Goal: Information Seeking & Learning: Check status

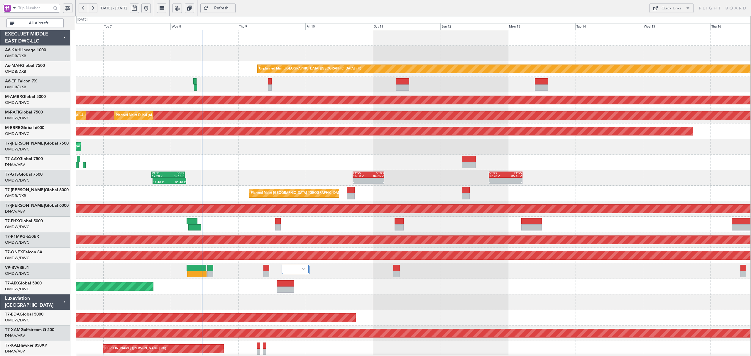
click at [38, 251] on link "T7-ONEX Falcon 8X" at bounding box center [24, 252] width 38 height 4
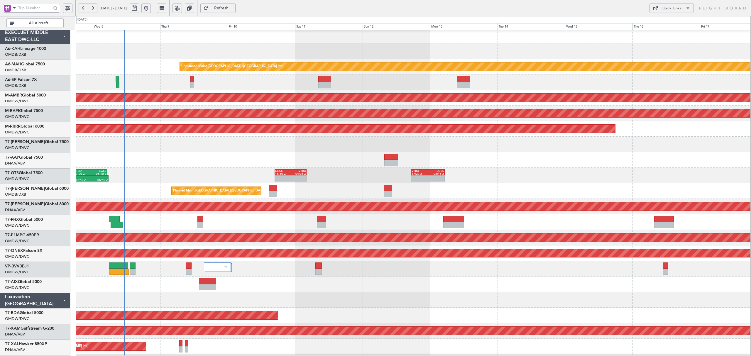
scroll to position [2, 0]
click at [164, 173] on div "17:40 Z 05:40 Z VTBD 17:20 Z EGSS 05:10 Z - - EGSS 16:50 Z VTBD 04:05 Z - - VTB…" at bounding box center [413, 176] width 675 height 16
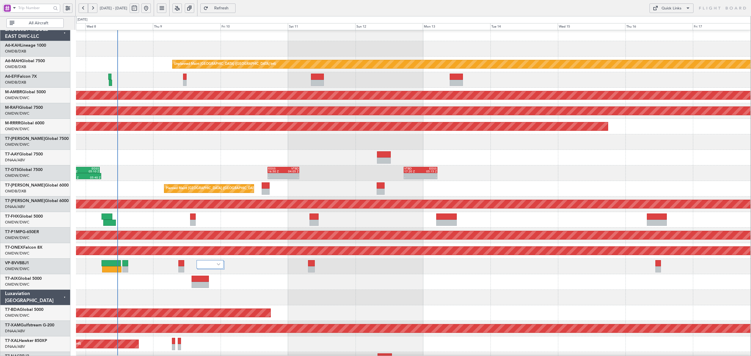
scroll to position [0, 0]
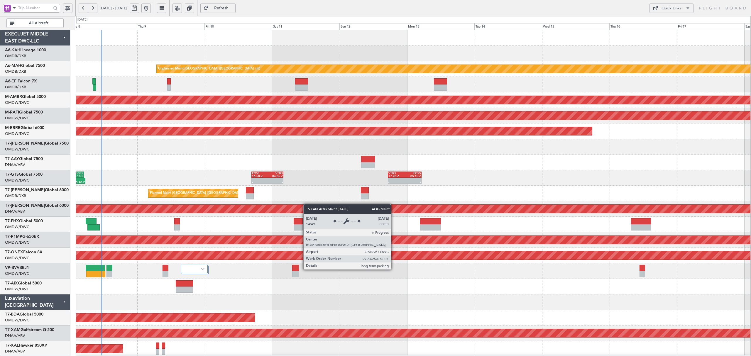
click at [306, 212] on div "Unplanned Maint Dubai (Dubai Intl) Planned Maint Singapore (Seletar) Planned Ma…" at bounding box center [413, 317] width 675 height 575
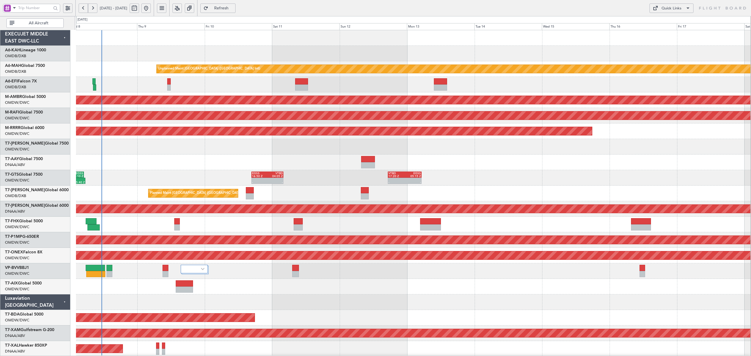
click at [35, 25] on span "All Aircraft" at bounding box center [39, 23] width 46 height 4
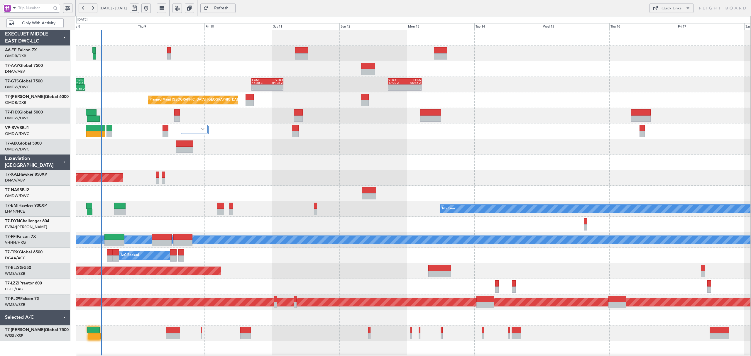
click at [16, 8] on span at bounding box center [14, 7] width 7 height 7
click at [153, 73] on div at bounding box center [375, 178] width 751 height 356
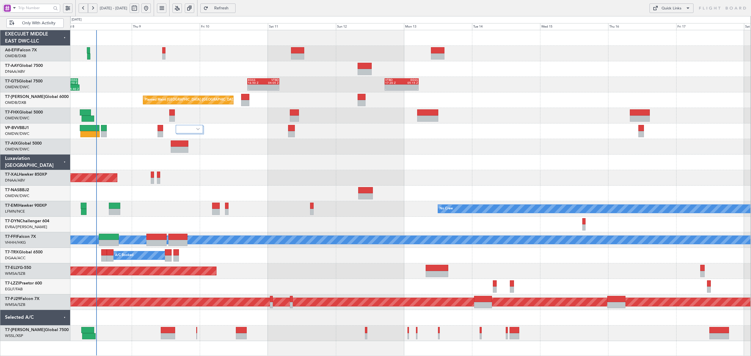
click at [230, 181] on div "[PERSON_NAME] ([PERSON_NAME] Intl)" at bounding box center [410, 178] width 681 height 16
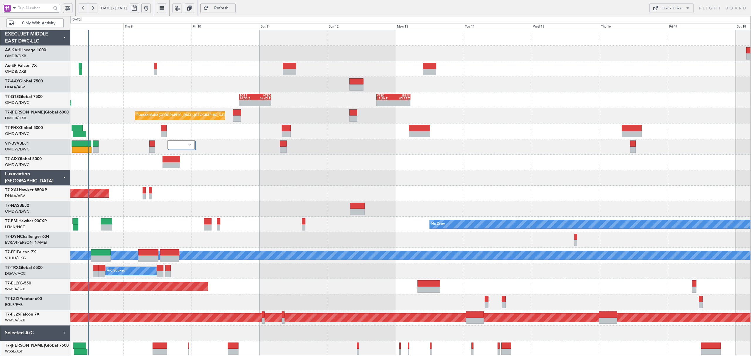
click at [181, 227] on div "No Crew" at bounding box center [410, 225] width 681 height 16
click at [271, 272] on div "A/C Booked A/C Booked A/C Booked" at bounding box center [410, 272] width 681 height 16
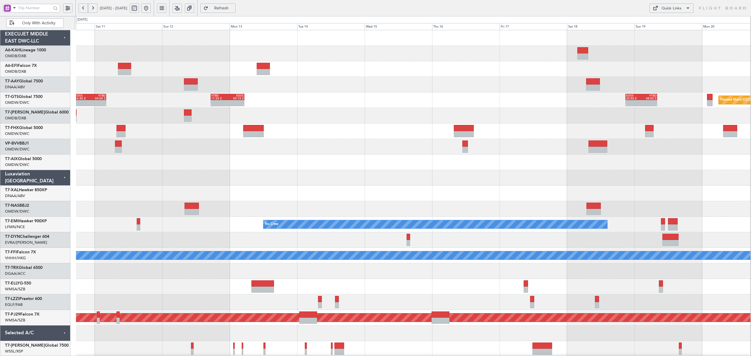
click at [416, 95] on div "- - EGSS 16:50 Z VTBD 04:05 Z - - VTBD 17:20 Z EGSS 05:15 Z - - EGSS 20:50 Z VT…" at bounding box center [413, 193] width 675 height 327
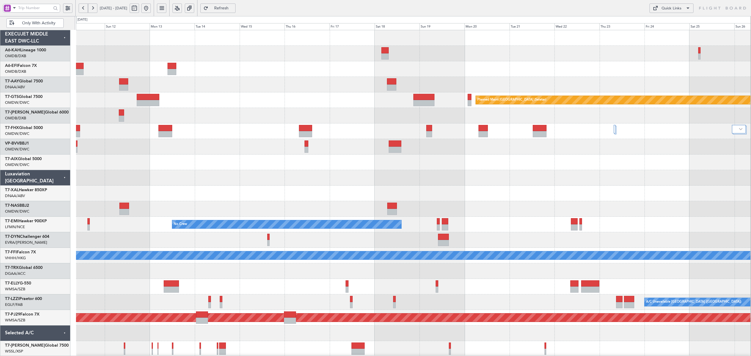
click at [248, 75] on div at bounding box center [413, 69] width 675 height 16
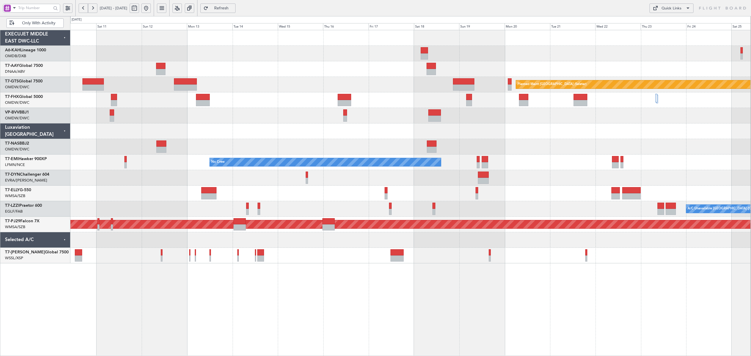
click at [414, 97] on div at bounding box center [410, 100] width 681 height 16
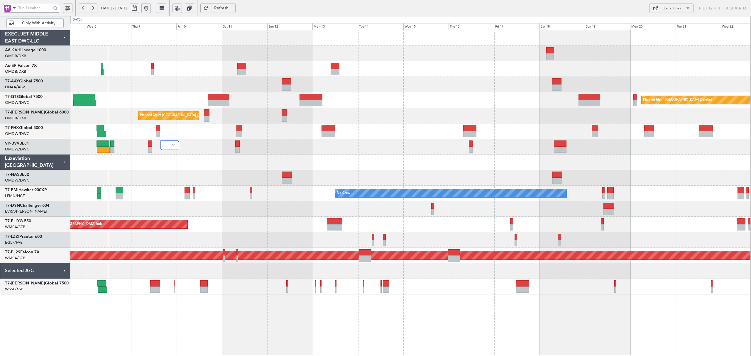
click at [305, 123] on div "Planned Maint [GEOGRAPHIC_DATA] ([GEOGRAPHIC_DATA] Intl)" at bounding box center [410, 116] width 681 height 16
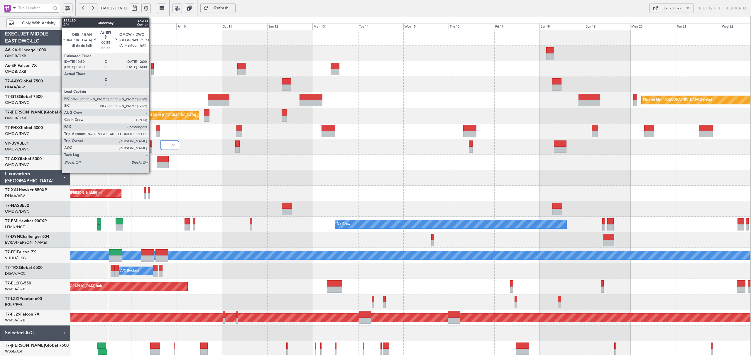
click at [152, 71] on div at bounding box center [152, 72] width 2 height 6
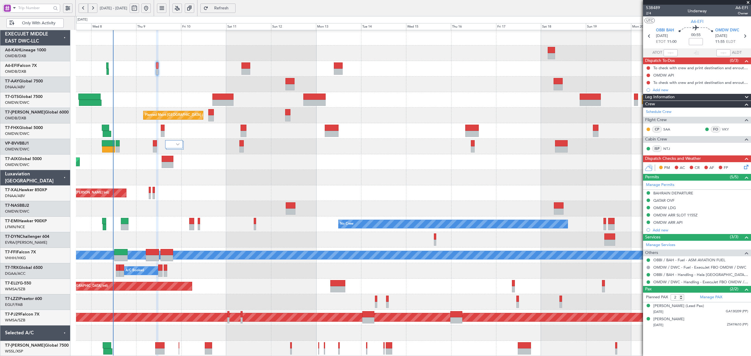
scroll to position [0, 0]
click at [289, 73] on div "AOG Maint Dubai (Dubai Intl) Planned Maint Singapore (Seletar) Planned Maint Du…" at bounding box center [413, 193] width 675 height 327
click at [234, 12] on button "Refresh" at bounding box center [217, 8] width 35 height 9
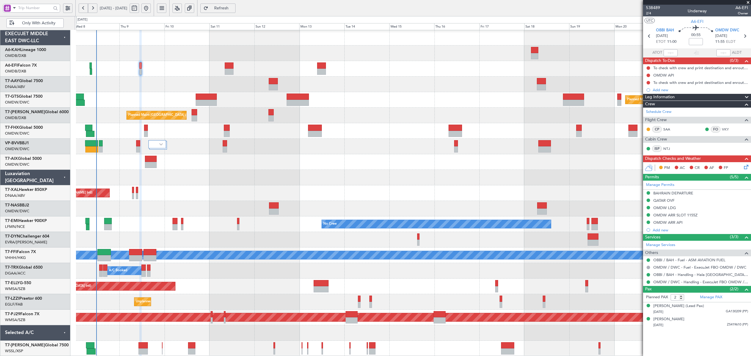
click at [15, 10] on span at bounding box center [14, 7] width 7 height 7
click at [20, 43] on div "A/C (Reg. or Type)" at bounding box center [41, 39] width 75 height 11
click at [25, 11] on input "text" at bounding box center [34, 8] width 33 height 9
type input "bvv"
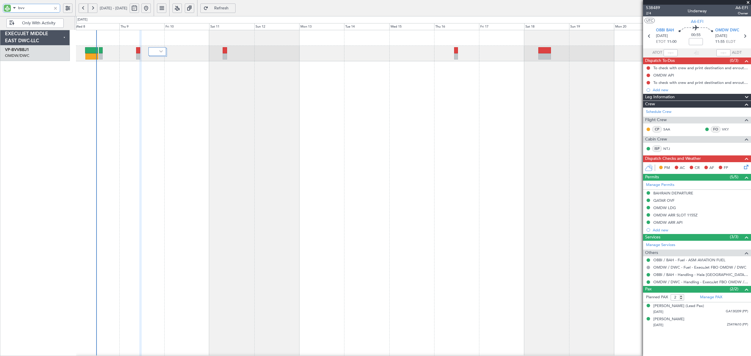
scroll to position [0, 0]
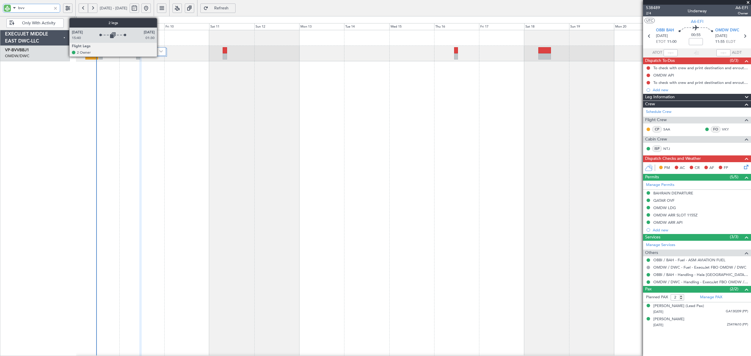
click at [162, 54] on div at bounding box center [157, 51] width 18 height 9
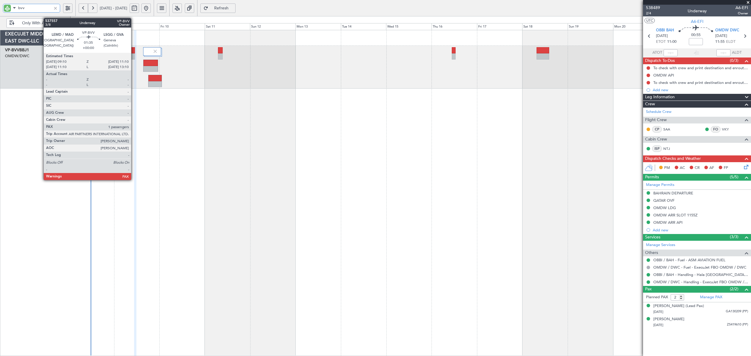
click at [134, 55] on div at bounding box center [133, 56] width 4 height 6
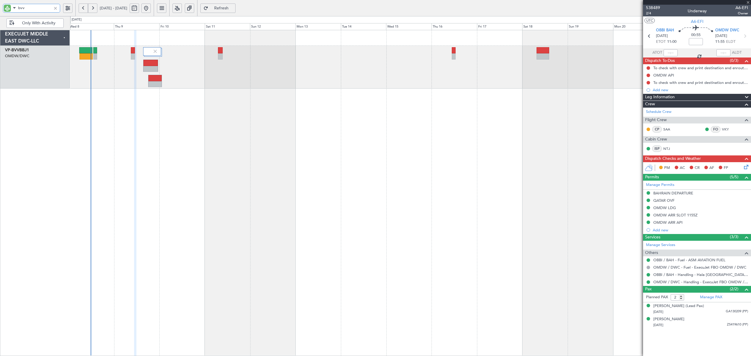
type input "1"
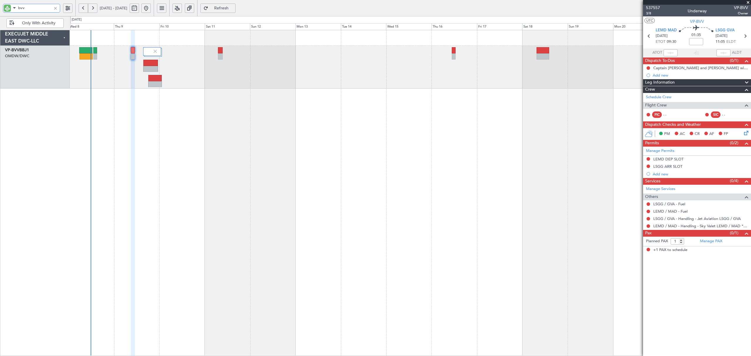
type input "bvv"
click at [225, 8] on button "Refresh" at bounding box center [217, 8] width 35 height 9
click at [505, 283] on div at bounding box center [410, 193] width 681 height 326
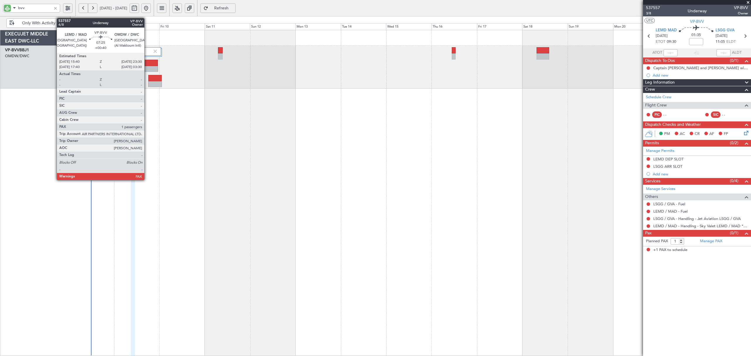
click at [147, 66] on div at bounding box center [151, 69] width 14 height 6
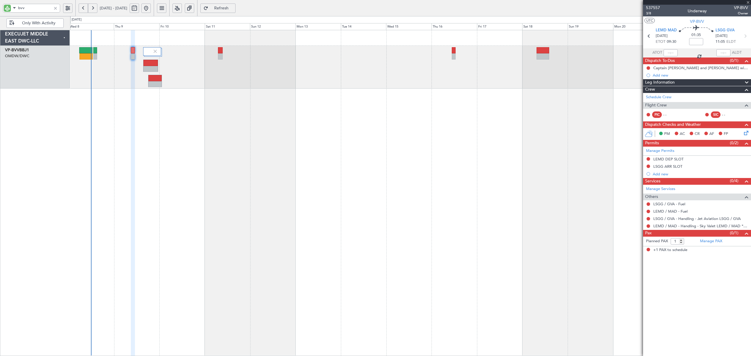
type input "+00:40"
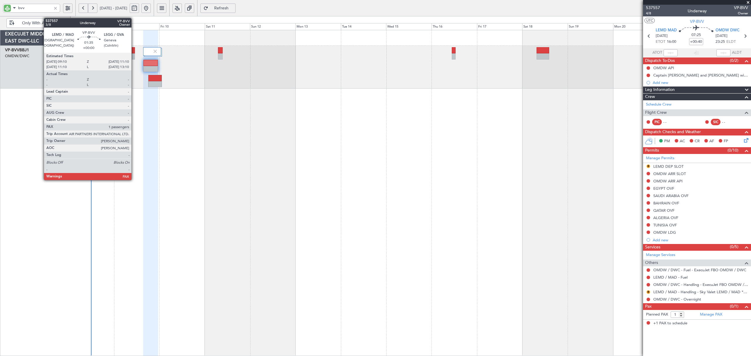
click at [134, 58] on div at bounding box center [133, 56] width 4 height 6
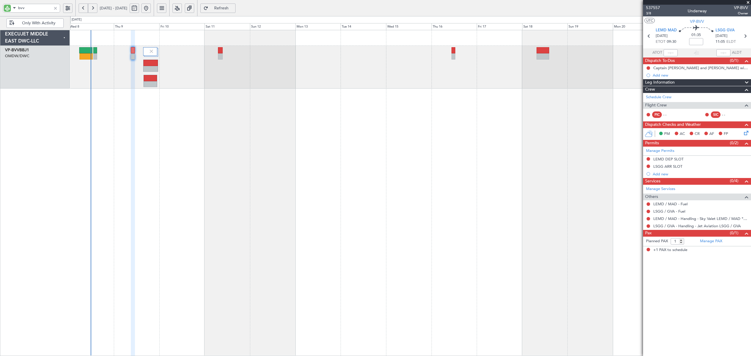
click at [55, 8] on div at bounding box center [55, 8] width 6 height 6
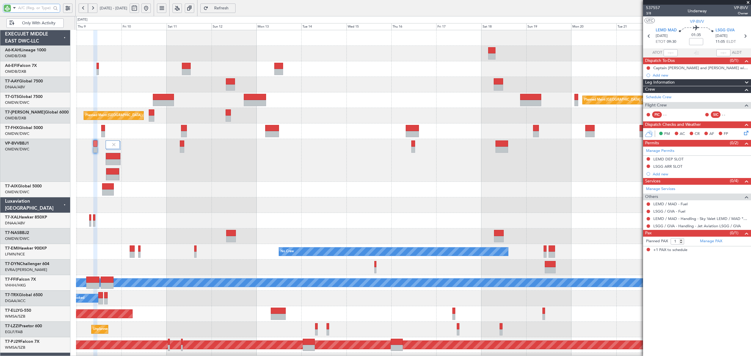
click at [249, 188] on div "Planned Maint Singapore (Seletar) Planned Maint Dubai (Dubai Intl) Unplanned Ma…" at bounding box center [413, 207] width 675 height 354
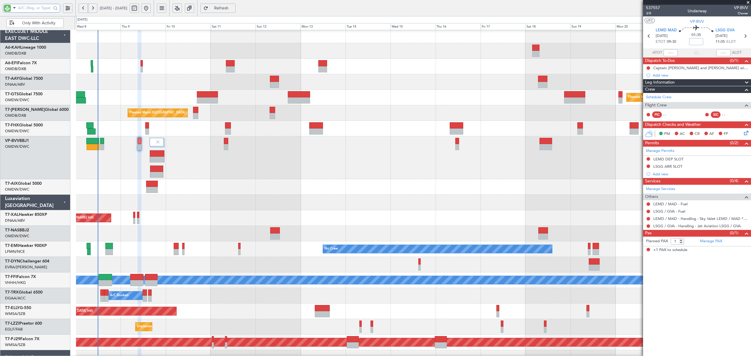
click at [294, 185] on div "Planned Maint Dubai (Al Maktoum Intl)" at bounding box center [413, 187] width 675 height 16
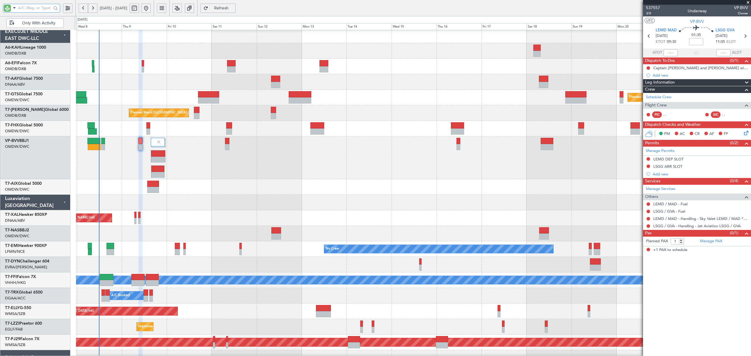
scroll to position [0, 0]
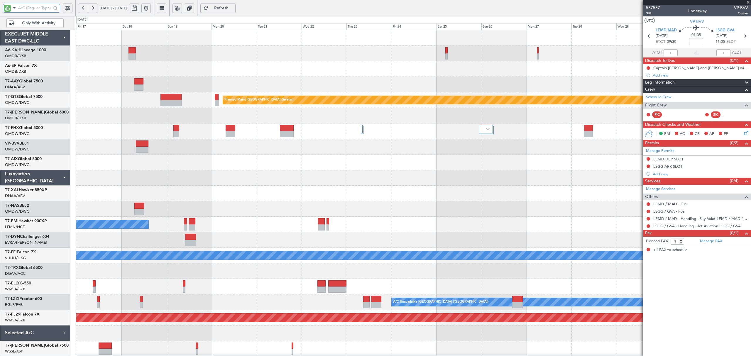
click at [151, 216] on div "Planned Maint Singapore (Seletar) No Crew Planned Maint Geneva (Cointrin) MEL M…" at bounding box center [413, 193] width 675 height 327
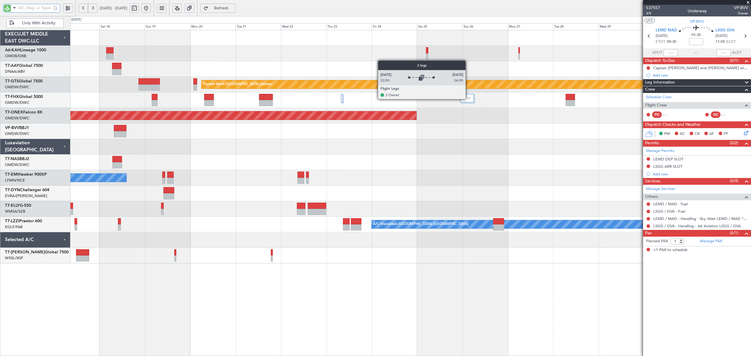
click at [468, 99] on img at bounding box center [469, 98] width 4 height 2
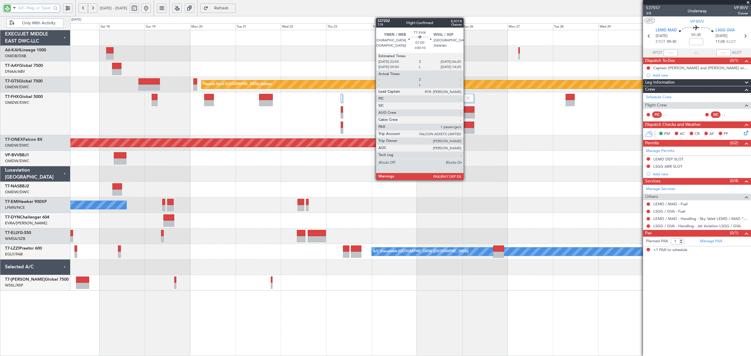
click at [466, 130] on div at bounding box center [467, 131] width 14 height 6
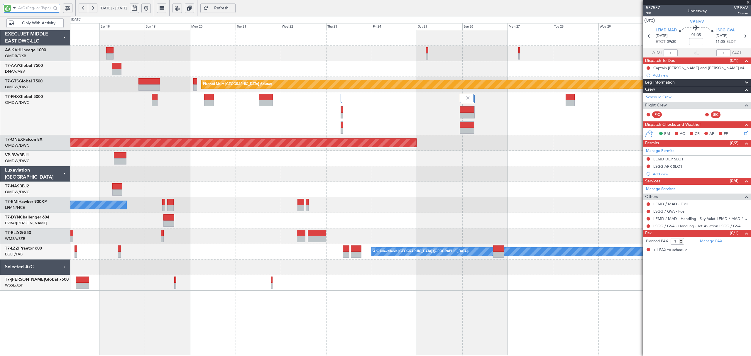
click at [471, 190] on div at bounding box center [410, 190] width 681 height 16
click at [214, 117] on div at bounding box center [410, 113] width 681 height 43
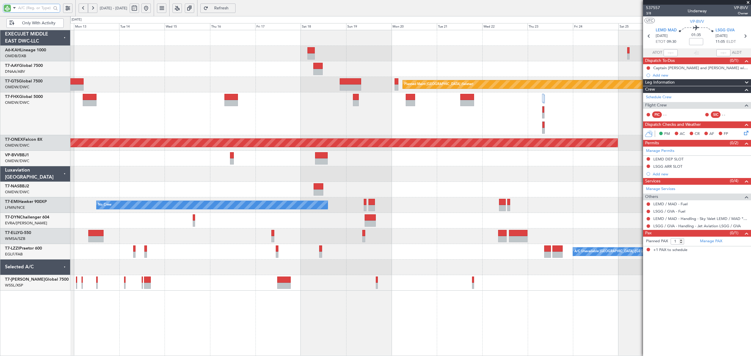
click at [559, 170] on div "Planned Maint Singapore (Seletar) Planned Maint Nurnberg No Crew Planned Maint …" at bounding box center [410, 160] width 681 height 261
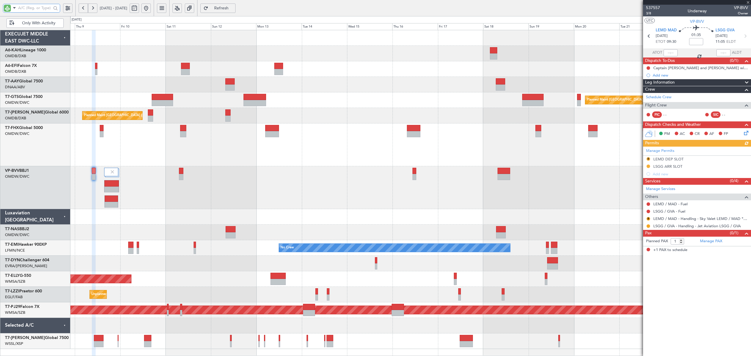
click at [280, 187] on div "Planned Maint Singapore (Seletar) Planned Maint Dubai (Dubai Intl) Unplanned Ma…" at bounding box center [410, 189] width 681 height 319
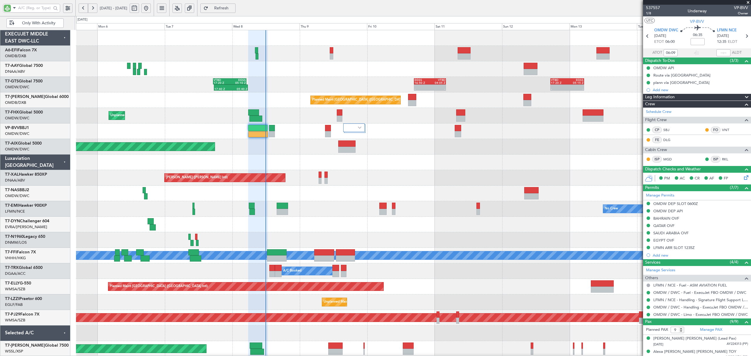
type input "Dherander Fithani (DHF)"
type input "7348"
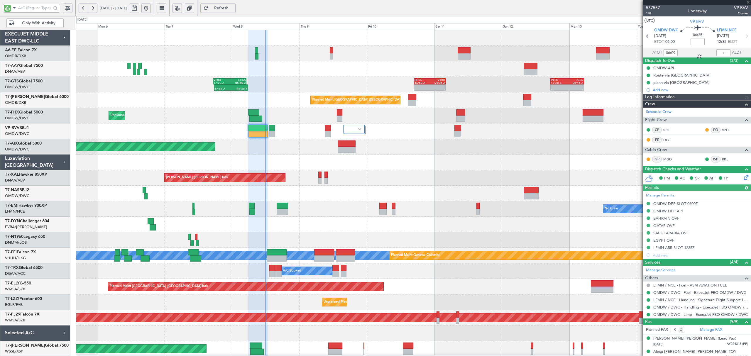
type input "Dherander Fithani (DHF)"
type input "7348"
type input "Dherander Fithani (DHF)"
type input "7348"
type input "Dherander Fithani (DHF)"
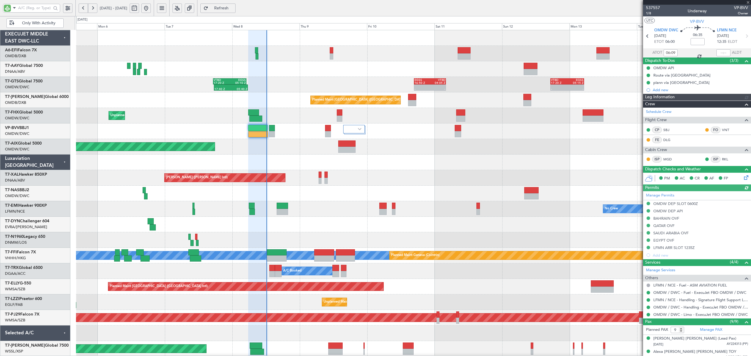
type input "7348"
